Goal: Task Accomplishment & Management: Use online tool/utility

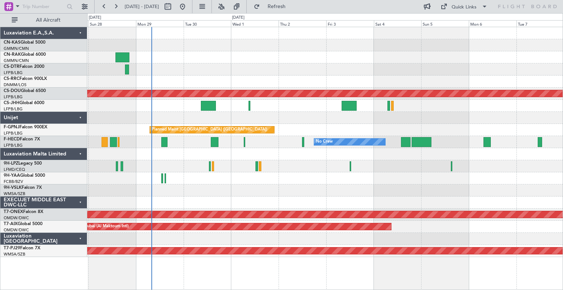
click at [322, 120] on div at bounding box center [325, 118] width 476 height 12
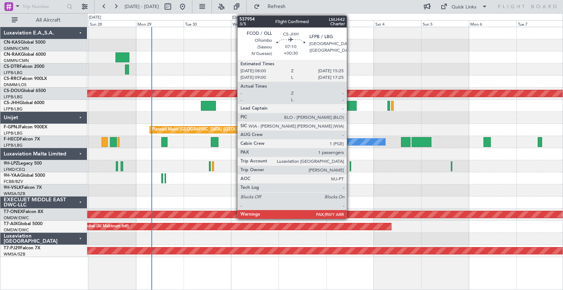
click at [350, 103] on div at bounding box center [349, 106] width 15 height 10
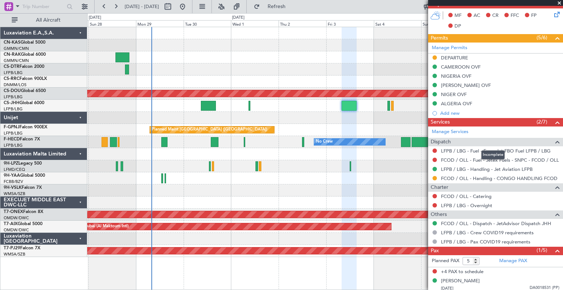
scroll to position [185, 0]
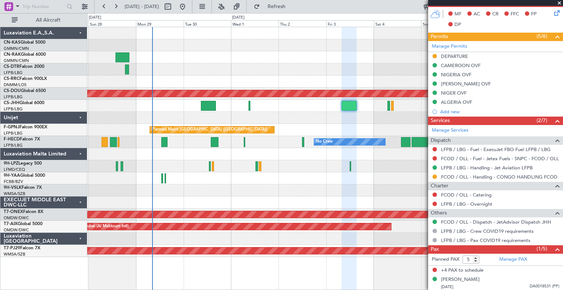
click at [339, 170] on div "No Crew" at bounding box center [325, 166] width 476 height 12
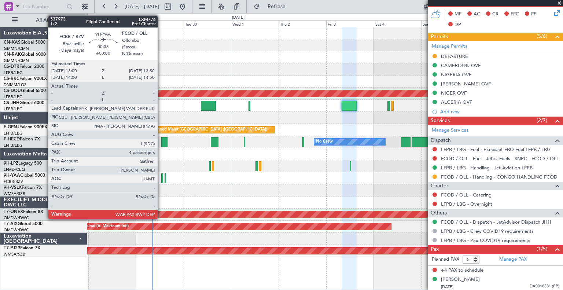
click at [161, 178] on div at bounding box center [162, 178] width 2 height 10
type input "4"
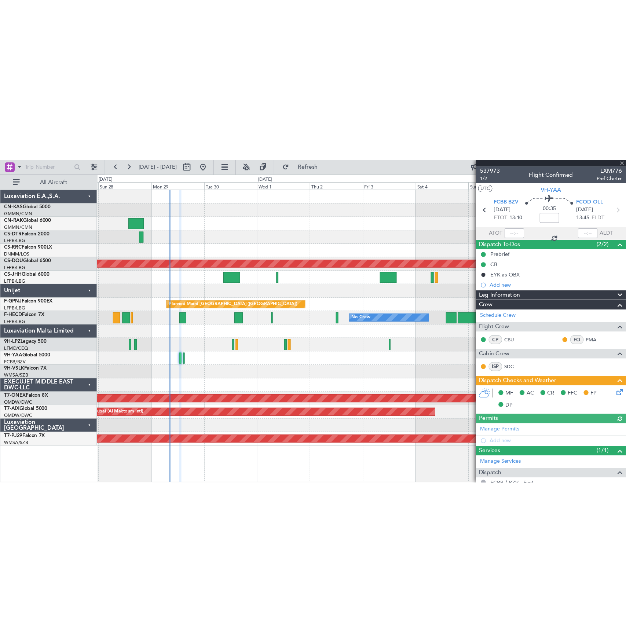
scroll to position [88, 0]
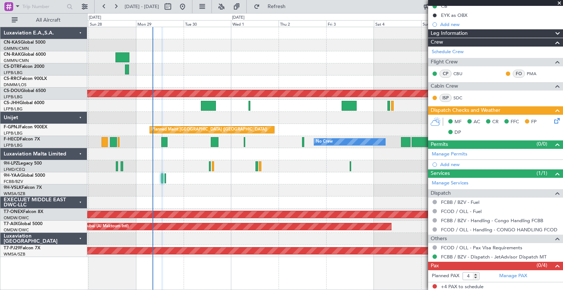
click at [214, 67] on div "Planned Maint Nice ([GEOGRAPHIC_DATA])" at bounding box center [325, 69] width 476 height 12
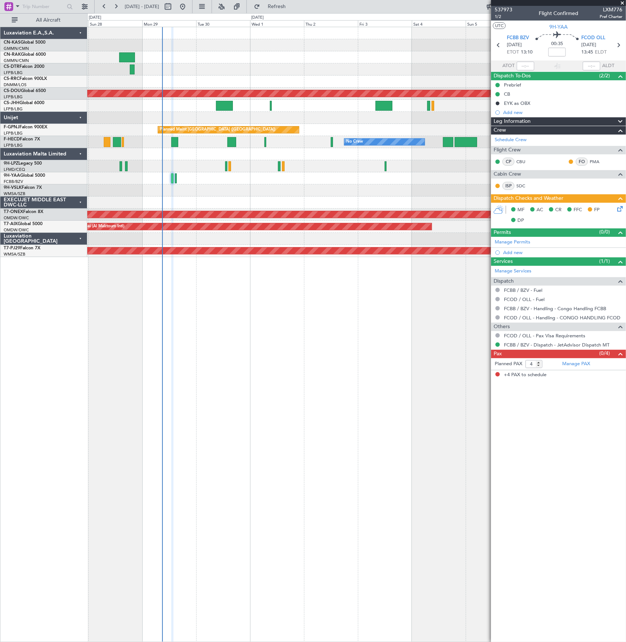
scroll to position [0, 0]
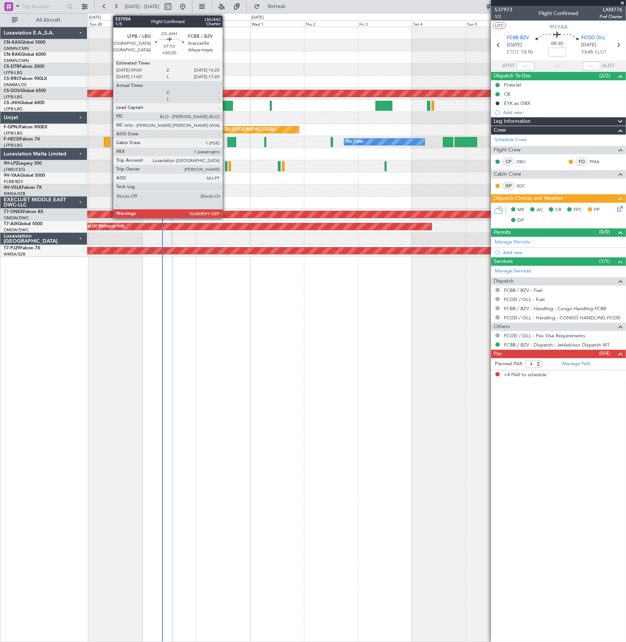
click at [226, 106] on div at bounding box center [224, 106] width 17 height 10
